Goal: Task Accomplishment & Management: Use online tool/utility

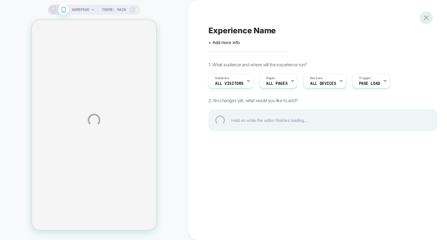
click at [428, 18] on div at bounding box center [426, 17] width 13 height 13
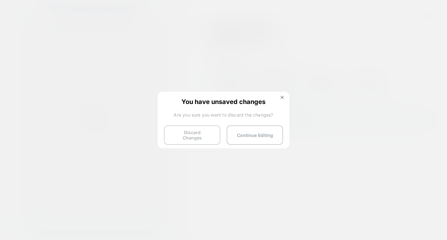
click at [201, 135] on button "Discard Changes" at bounding box center [192, 134] width 56 height 19
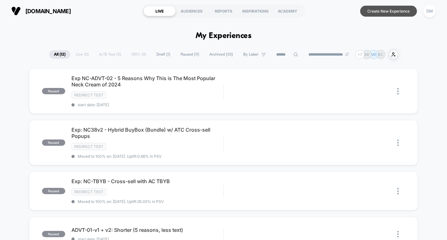
click at [383, 8] on button "Create New Experience" at bounding box center [388, 11] width 57 height 11
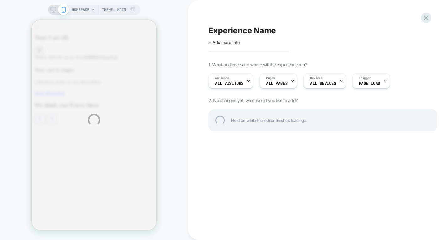
click at [237, 29] on div "Experience Name" at bounding box center [322, 30] width 229 height 9
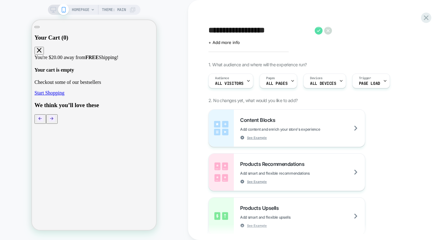
type textarea "**********"
click at [317, 30] on icon at bounding box center [319, 31] width 8 height 8
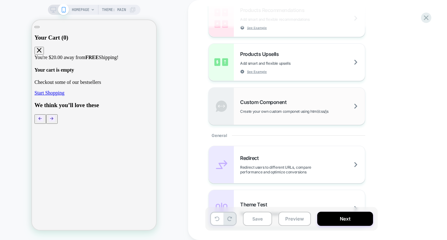
scroll to position [157, 0]
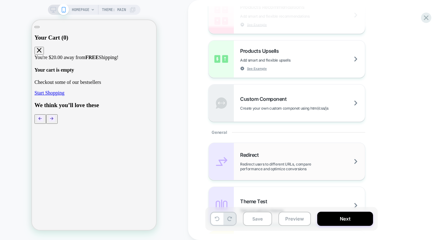
click at [280, 159] on div "Redirect Redirect users to different URLs, compare performance and optimize con…" at bounding box center [302, 160] width 125 height 19
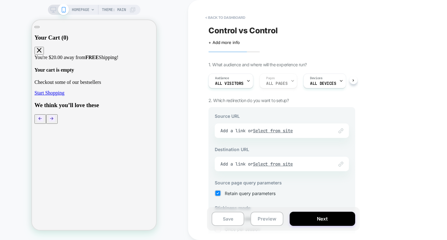
click at [270, 129] on div "Link to Add a link or Select from site" at bounding box center [282, 130] width 134 height 14
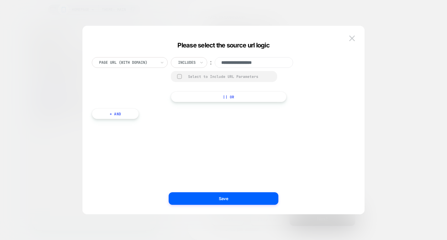
click at [245, 63] on input "**********" at bounding box center [254, 62] width 78 height 11
paste input "**********"
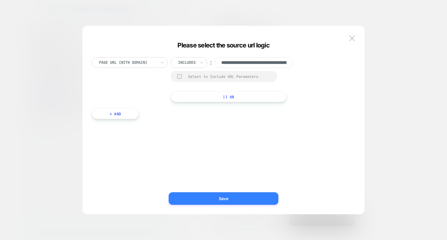
type input "**********"
click at [230, 199] on button "Save" at bounding box center [224, 198] width 110 height 13
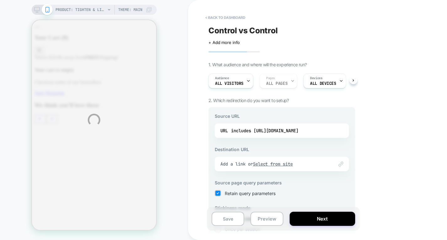
click at [273, 163] on div "PRODUCT: Tighten & Lift Neck Cream [gp] PRODUCT: Tighten & Lift Neck Cream [gp]…" at bounding box center [223, 120] width 447 height 240
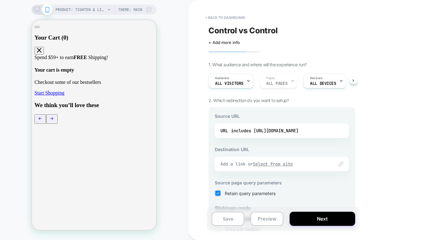
click at [291, 164] on u "Select from site" at bounding box center [273, 164] width 40 height 6
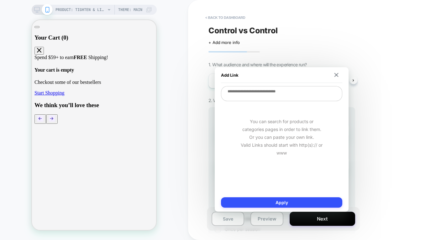
click at [264, 93] on textarea at bounding box center [281, 93] width 121 height 15
paste textarea "**********"
type textarea "*"
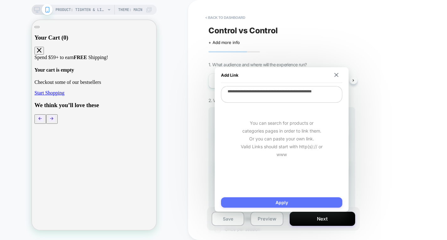
type textarea "**********"
click at [273, 198] on button "Apply" at bounding box center [281, 202] width 121 height 10
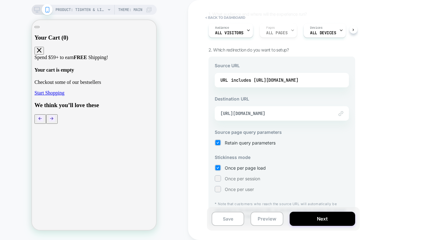
scroll to position [68, 0]
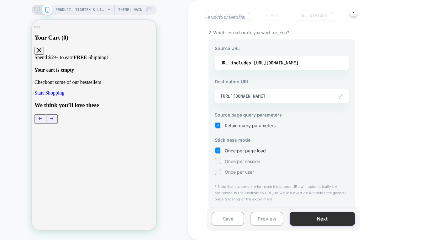
click at [312, 216] on button "Next" at bounding box center [323, 218] width 66 height 14
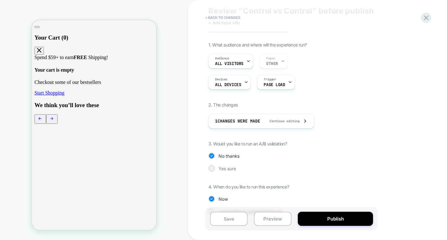
scroll to position [35, 0]
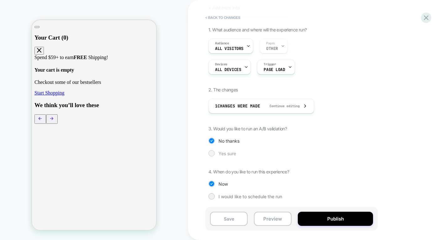
click at [229, 154] on span "Yes sure" at bounding box center [228, 152] width 18 height 5
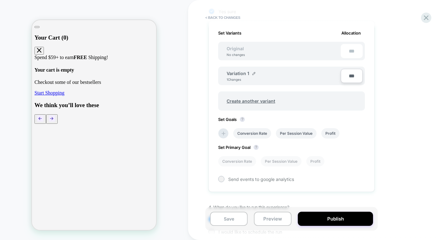
scroll to position [175, 0]
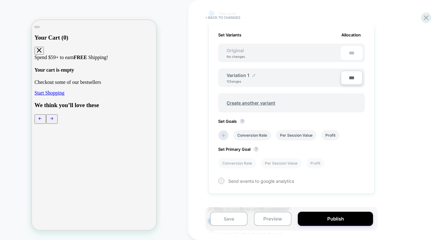
click at [253, 76] on img at bounding box center [253, 75] width 3 height 3
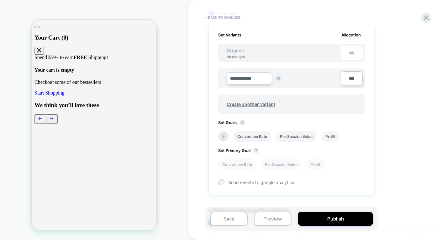
click at [251, 80] on input "**********" at bounding box center [249, 78] width 45 height 12
type input "*********"
click at [294, 78] on strong "Save" at bounding box center [295, 78] width 9 height 5
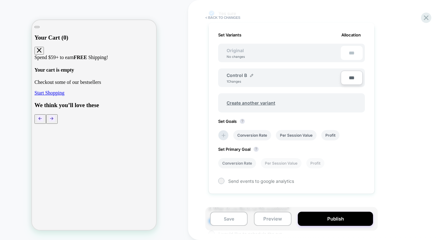
click at [237, 165] on li "Conversion Rate" at bounding box center [237, 163] width 38 height 10
click at [221, 181] on div at bounding box center [221, 180] width 5 height 5
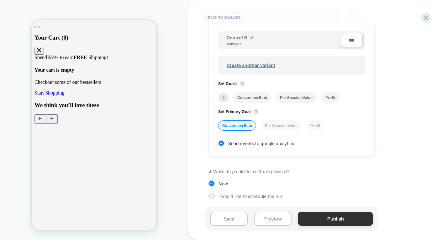
click at [333, 218] on button "Publish" at bounding box center [335, 218] width 75 height 14
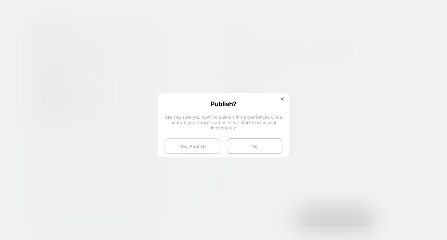
click at [204, 150] on button "Yes, Publish" at bounding box center [193, 146] width 56 height 16
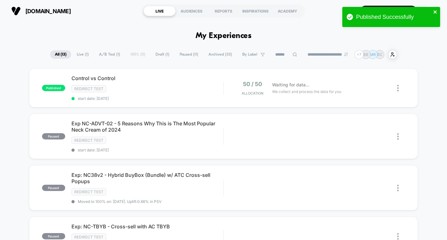
click at [436, 13] on icon "close" at bounding box center [435, 11] width 3 height 3
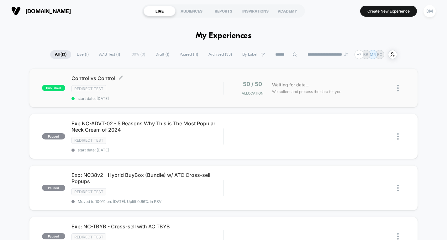
click at [180, 90] on div "Redirect Test" at bounding box center [147, 88] width 152 height 7
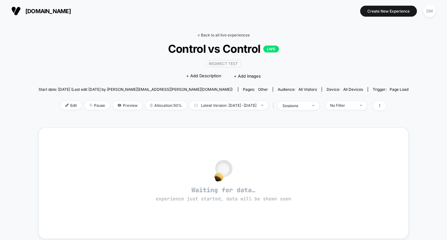
click at [232, 35] on link "< Back to all live experiences" at bounding box center [224, 35] width 52 height 5
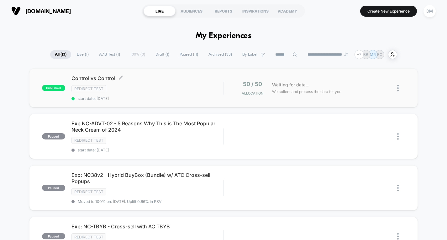
click at [183, 79] on span "Control vs Control Click to edit experience details" at bounding box center [147, 78] width 152 height 6
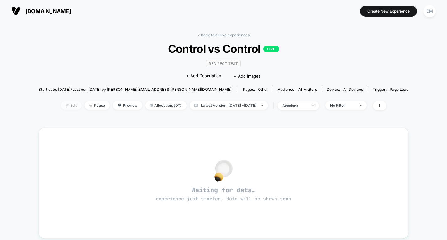
click at [61, 102] on span "Edit" at bounding box center [71, 105] width 21 height 8
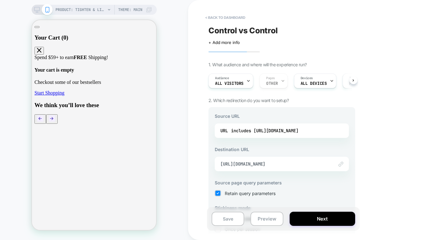
click at [270, 34] on span "Control vs Control" at bounding box center [242, 30] width 69 height 9
click at [342, 32] on icon at bounding box center [342, 31] width 8 height 8
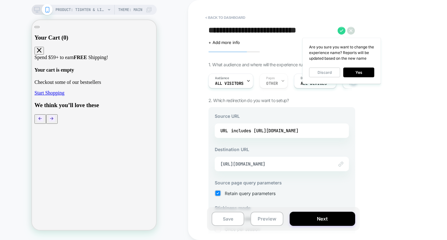
click at [291, 31] on textarea "**********" at bounding box center [271, 30] width 126 height 9
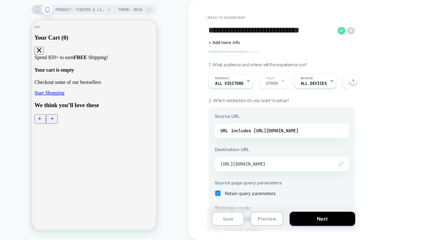
type textarea "**********"
click at [342, 32] on icon at bounding box center [342, 31] width 8 height 8
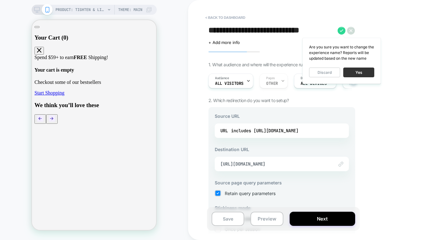
click at [353, 72] on button "Yes" at bounding box center [358, 72] width 31 height 10
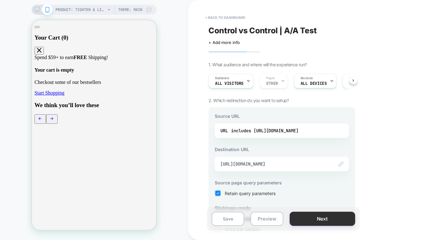
click at [317, 218] on button "Next" at bounding box center [323, 218] width 66 height 14
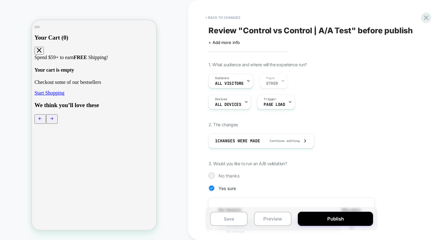
click at [317, 218] on button "Publish" at bounding box center [335, 218] width 75 height 14
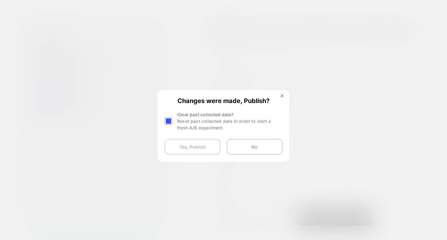
click at [197, 145] on button "Yes, Publish" at bounding box center [193, 147] width 56 height 16
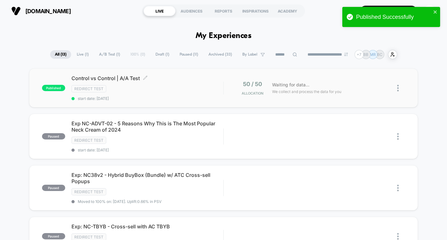
click at [177, 83] on div "Control vs Control | A/A Test Click to edit experience details Click to edit ex…" at bounding box center [147, 88] width 152 height 26
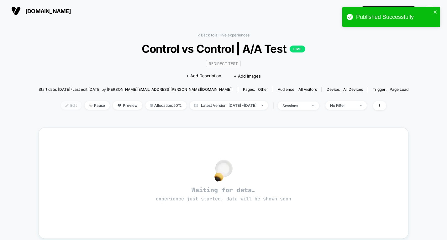
click at [62, 103] on span "Edit" at bounding box center [71, 105] width 21 height 8
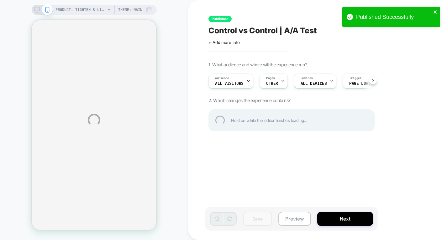
click at [436, 11] on icon "close" at bounding box center [435, 11] width 3 height 3
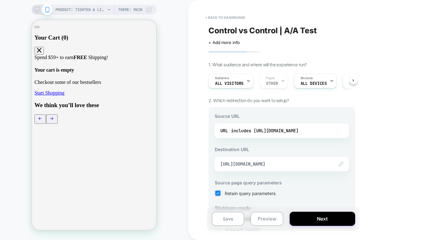
click at [414, 29] on div "< back to dashboard Control vs Control | A/A Test Click to edit experience deta…" at bounding box center [326, 120] width 276 height 240
click at [214, 17] on button "< back to dashboard" at bounding box center [225, 18] width 46 height 10
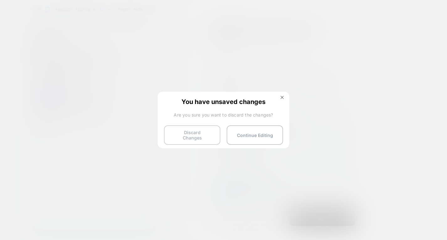
click at [200, 134] on button "Discard Changes" at bounding box center [192, 134] width 56 height 19
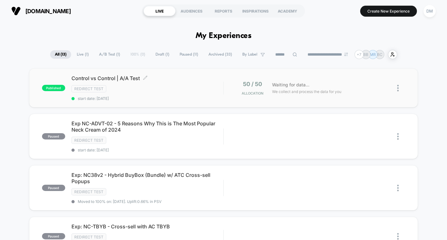
click at [170, 85] on div "Redirect Test" at bounding box center [147, 88] width 152 height 7
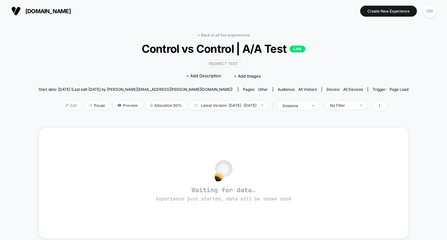
click at [65, 106] on span "Edit" at bounding box center [71, 105] width 21 height 8
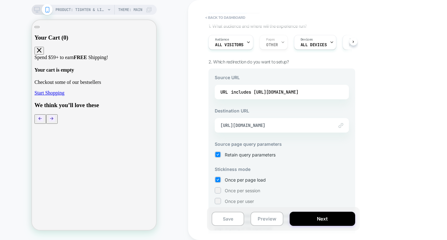
scroll to position [44, 0]
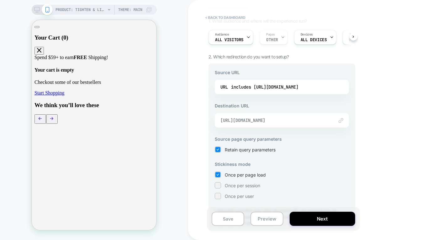
click at [303, 121] on span "[URL][DOMAIN_NAME]" at bounding box center [273, 120] width 107 height 6
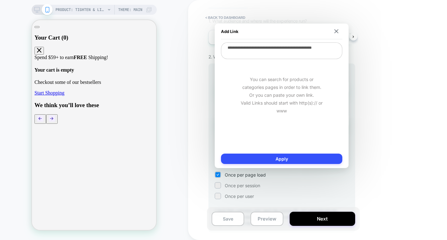
click at [287, 51] on textarea "**********" at bounding box center [281, 50] width 121 height 17
type textarea "**********"
type textarea "*"
type textarea "**********"
type textarea "*"
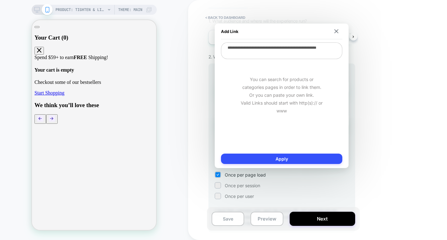
type textarea "**********"
type textarea "*"
type textarea "**********"
type textarea "*"
type textarea "**********"
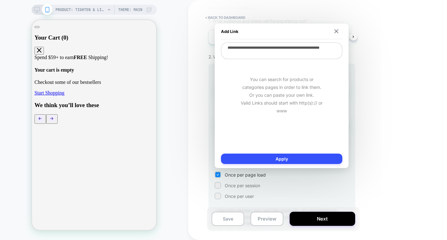
type textarea "*"
type textarea "**********"
type textarea "*"
type textarea "**********"
type textarea "*"
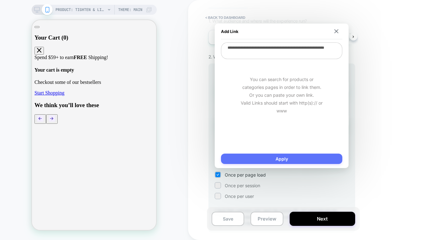
type textarea "**********"
click at [275, 157] on button "Apply" at bounding box center [281, 158] width 121 height 10
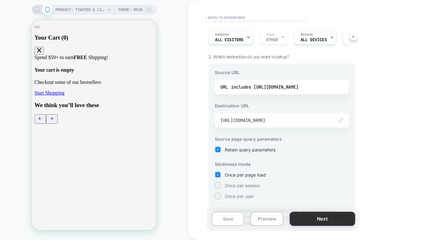
click at [309, 218] on button "Next" at bounding box center [323, 218] width 66 height 14
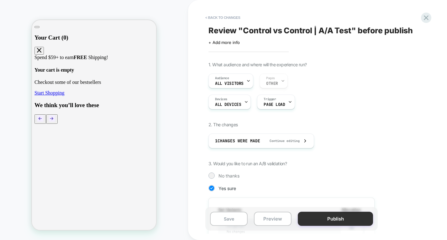
click at [316, 216] on button "Publish" at bounding box center [335, 218] width 75 height 14
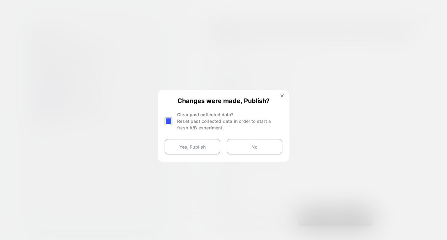
click at [170, 122] on div at bounding box center [169, 121] width 8 height 8
click at [180, 147] on button "Yes, Publish" at bounding box center [193, 147] width 56 height 16
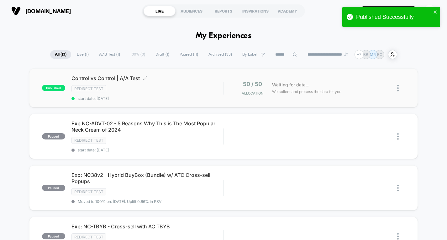
click at [191, 83] on div "Control vs Control | A/A Test Click to edit experience details Click to edit ex…" at bounding box center [147, 88] width 152 height 26
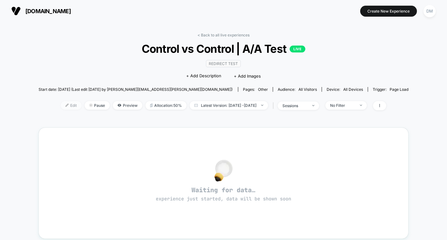
click at [61, 105] on span "Edit" at bounding box center [71, 105] width 21 height 8
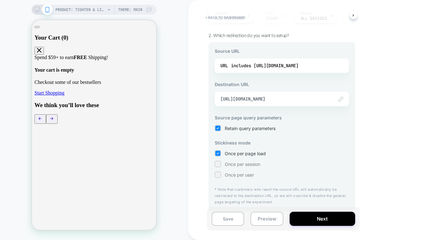
scroll to position [68, 0]
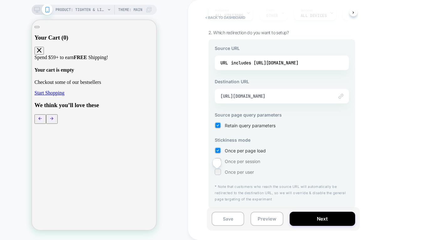
click at [216, 171] on div at bounding box center [217, 171] width 5 height 5
click at [312, 218] on button "Next" at bounding box center [323, 218] width 66 height 14
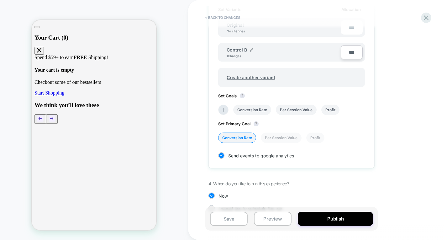
scroll to position [212, 0]
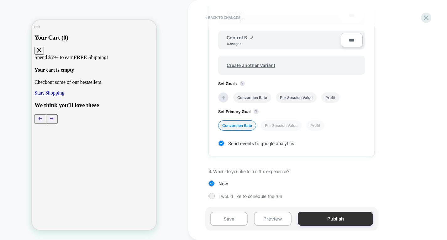
click at [325, 216] on button "Publish" at bounding box center [335, 218] width 75 height 14
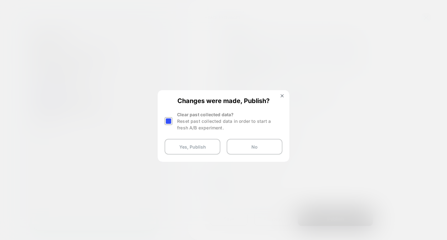
click at [169, 121] on div at bounding box center [169, 121] width 8 height 8
click at [176, 145] on button "Yes, Publish" at bounding box center [193, 147] width 56 height 16
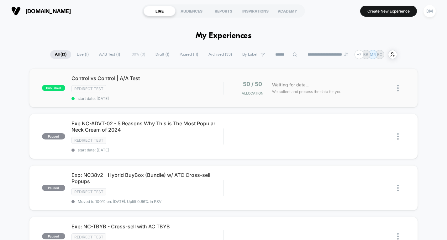
click at [169, 101] on div "published Control vs Control | A/A Test Redirect Test start date: [DATE] 50 / 5…" at bounding box center [223, 87] width 389 height 39
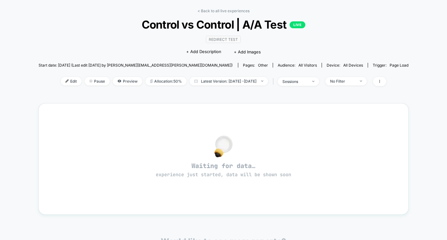
scroll to position [27, 0]
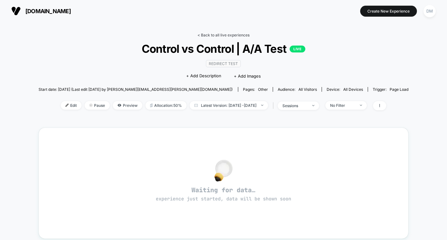
click at [235, 37] on link "< Back to all live experiences" at bounding box center [224, 35] width 52 height 5
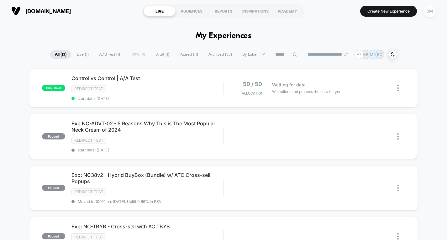
click at [432, 12] on div "DM" at bounding box center [430, 11] width 12 height 12
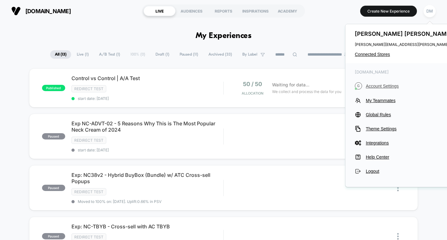
click at [383, 85] on span "Account Settings" at bounding box center [422, 85] width 113 height 5
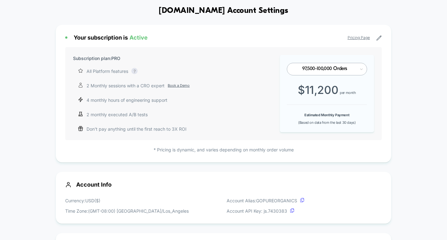
scroll to position [37, 0]
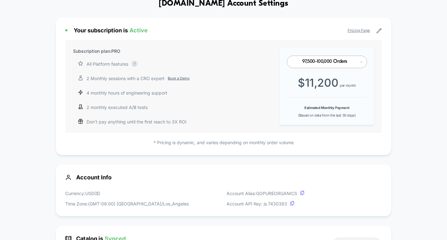
click at [331, 60] on div "97,500-100,000 Orders" at bounding box center [324, 62] width 61 height 6
click at [319, 31] on div "Your subscription is Active Pricing Page" at bounding box center [223, 30] width 317 height 7
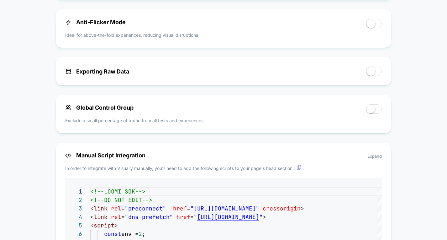
scroll to position [405, 0]
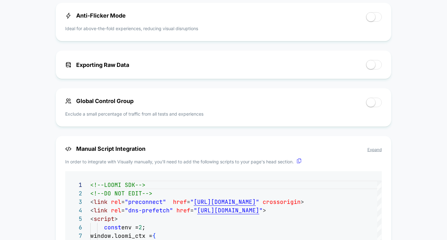
click at [368, 64] on span at bounding box center [371, 64] width 9 height 9
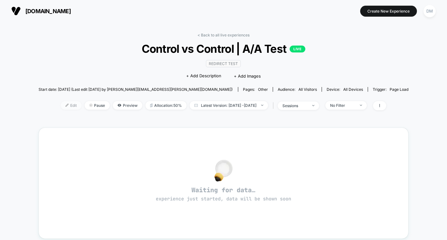
click at [61, 103] on span "Edit" at bounding box center [71, 105] width 21 height 8
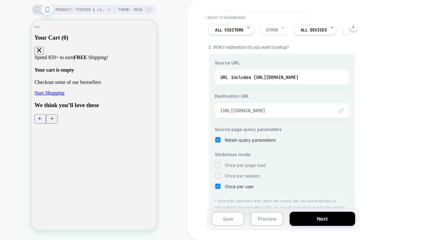
scroll to position [68, 0]
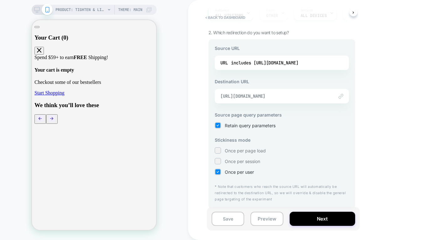
click at [290, 97] on span "[URL][DOMAIN_NAME]" at bounding box center [273, 96] width 107 height 6
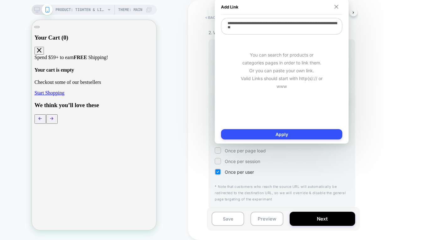
click at [336, 5] on img at bounding box center [337, 7] width 4 height 4
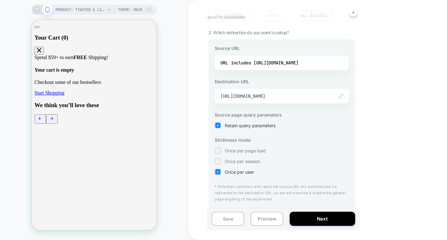
click at [219, 18] on button "< back to dashboard" at bounding box center [225, 18] width 46 height 10
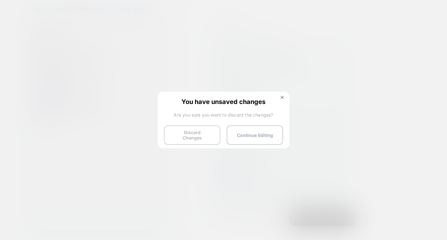
click at [189, 132] on button "Discard Changes" at bounding box center [192, 134] width 56 height 19
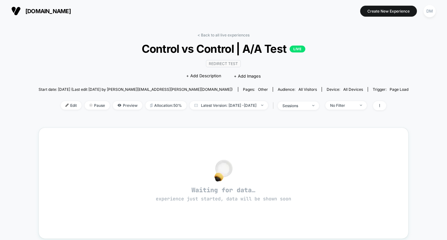
click at [103, 31] on div "< Back to all live experiences Control vs Control | A/A Test LIVE Redirect Test…" at bounding box center [224, 196] width 370 height 337
click at [119, 103] on span "Preview" at bounding box center [127, 105] width 29 height 8
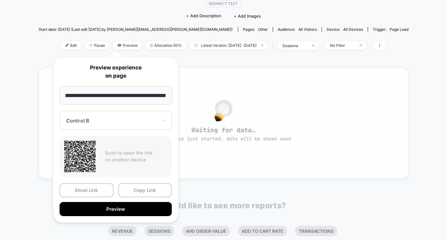
scroll to position [65, 0]
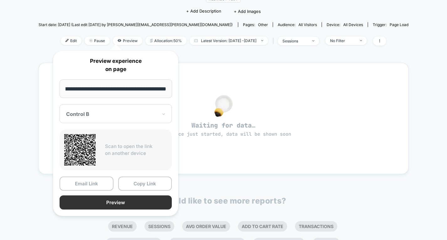
click at [133, 204] on button "Preview" at bounding box center [116, 202] width 112 height 14
